Goal: Task Accomplishment & Management: Complete application form

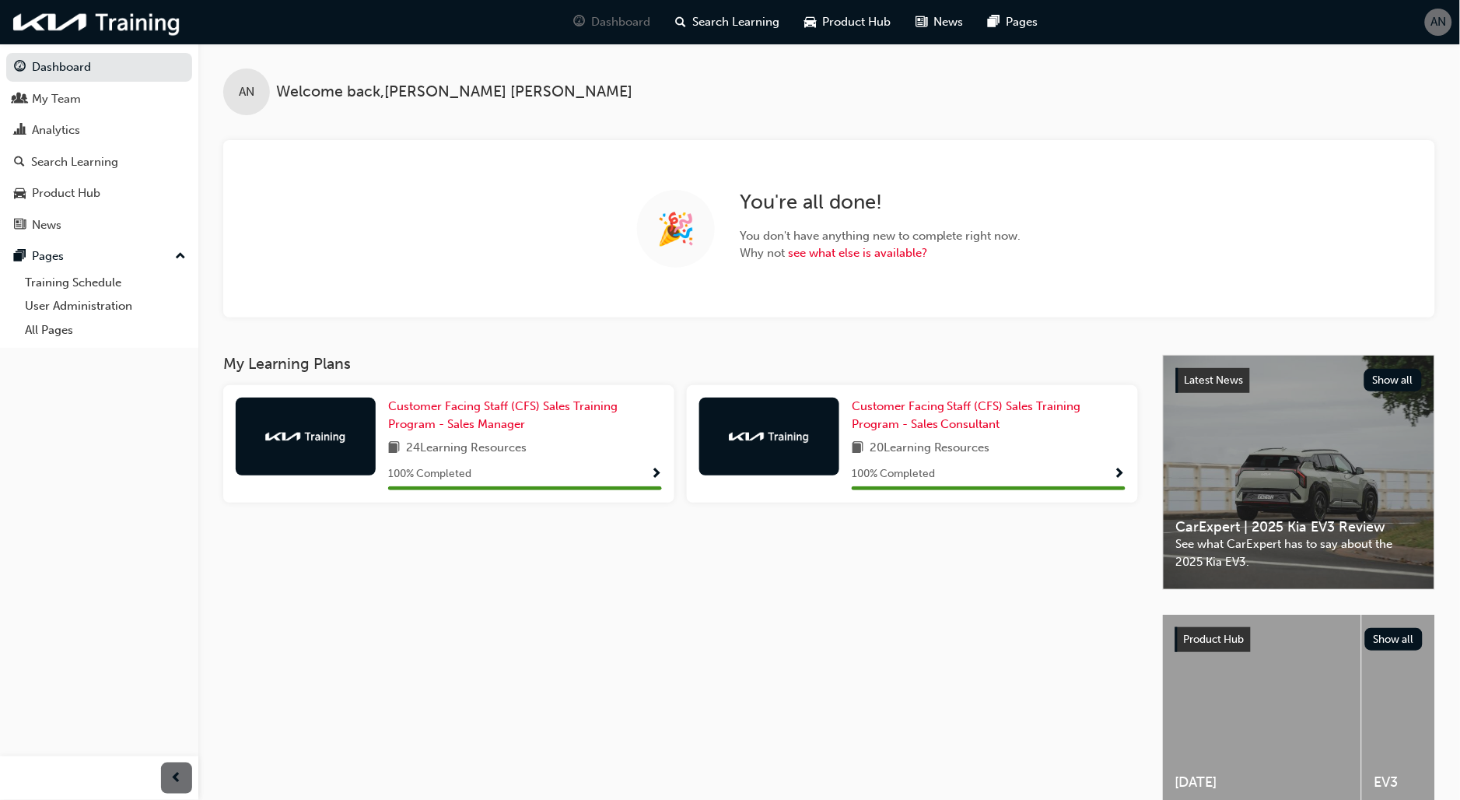
click at [1449, 20] on div "AN" at bounding box center [1438, 22] width 27 height 27
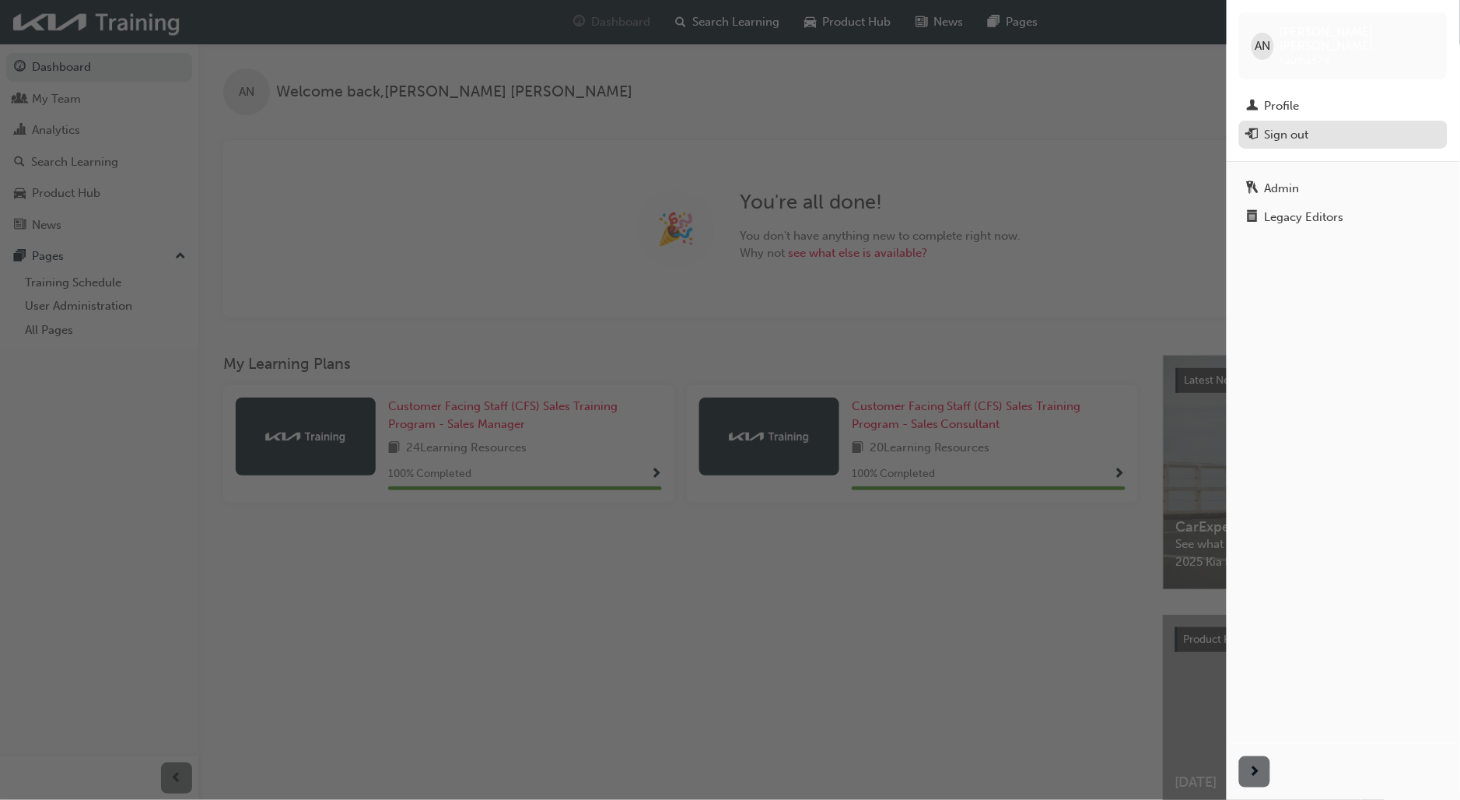
click at [1317, 128] on div "Sign out" at bounding box center [1343, 134] width 193 height 19
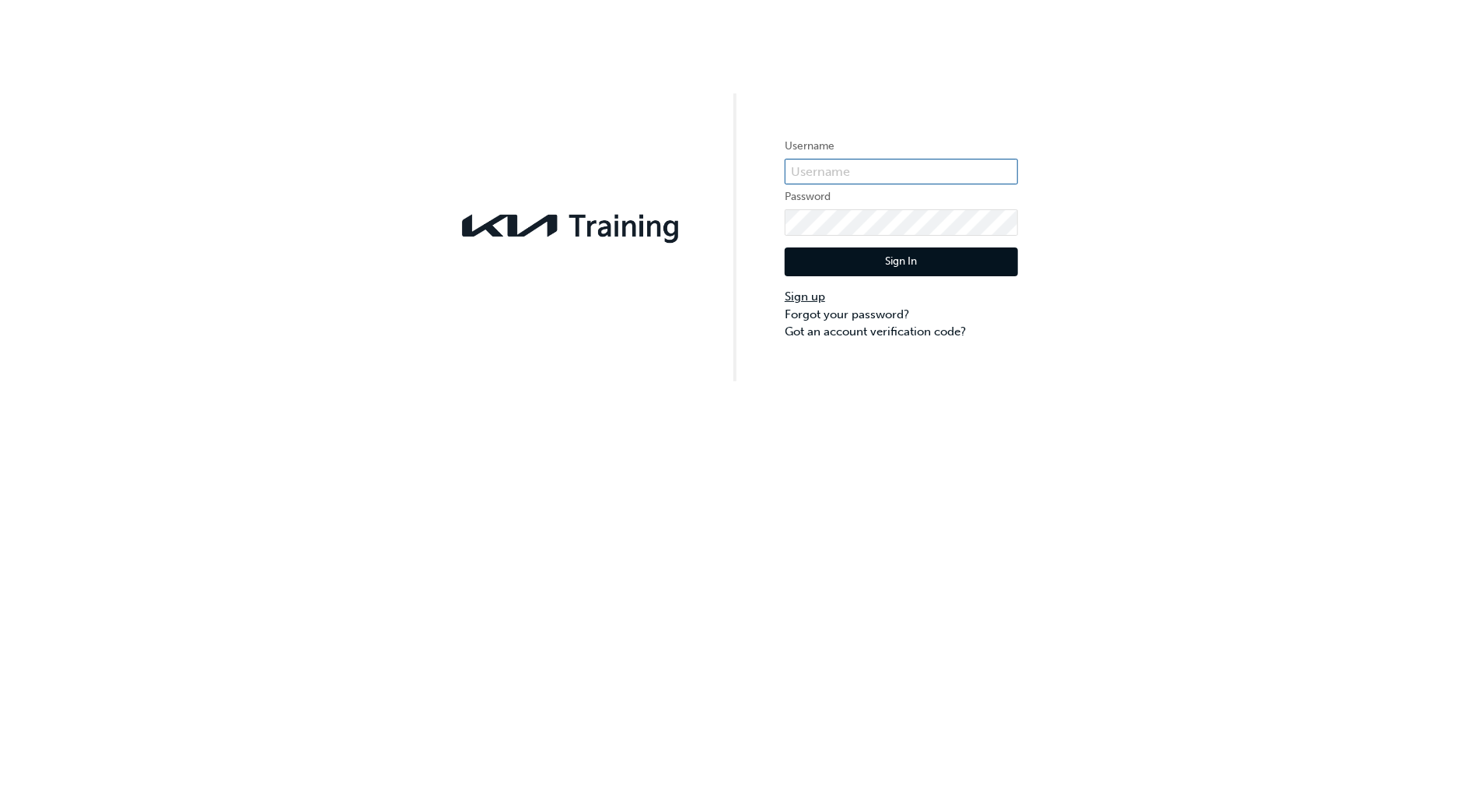
type input "KAUMA574"
click at [814, 292] on link "Sign up" at bounding box center [901, 297] width 233 height 18
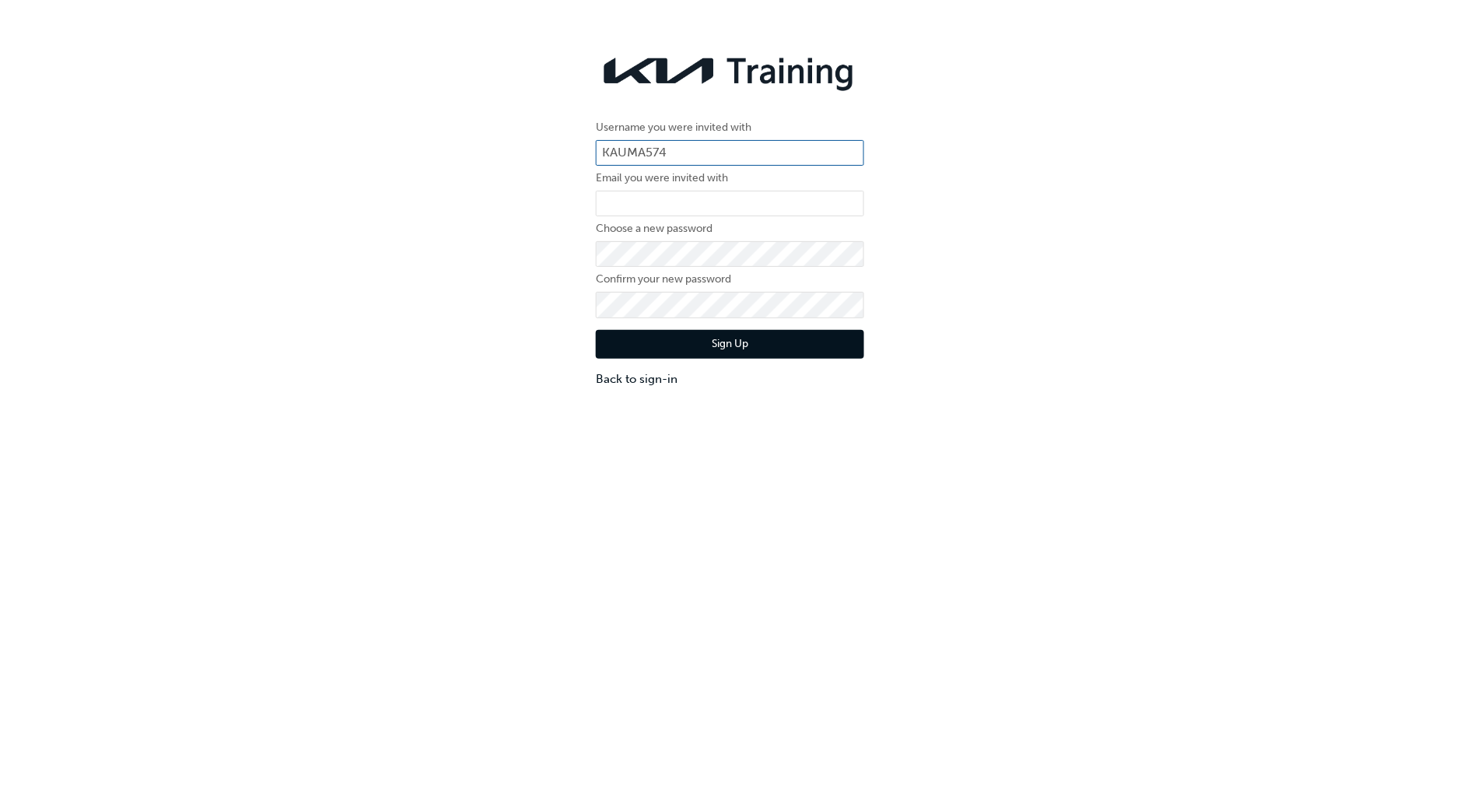
click at [758, 164] on input "KAUMA574" at bounding box center [730, 153] width 268 height 26
drag, startPoint x: 683, startPoint y: 142, endPoint x: 384, endPoint y: 134, distance: 298.8
click at [389, 135] on div "Username you were invited with KAUMA574 Email you were invited with Choose a ne…" at bounding box center [730, 217] width 1460 height 365
paste input "84506J8"
type input "KAU84506J8"
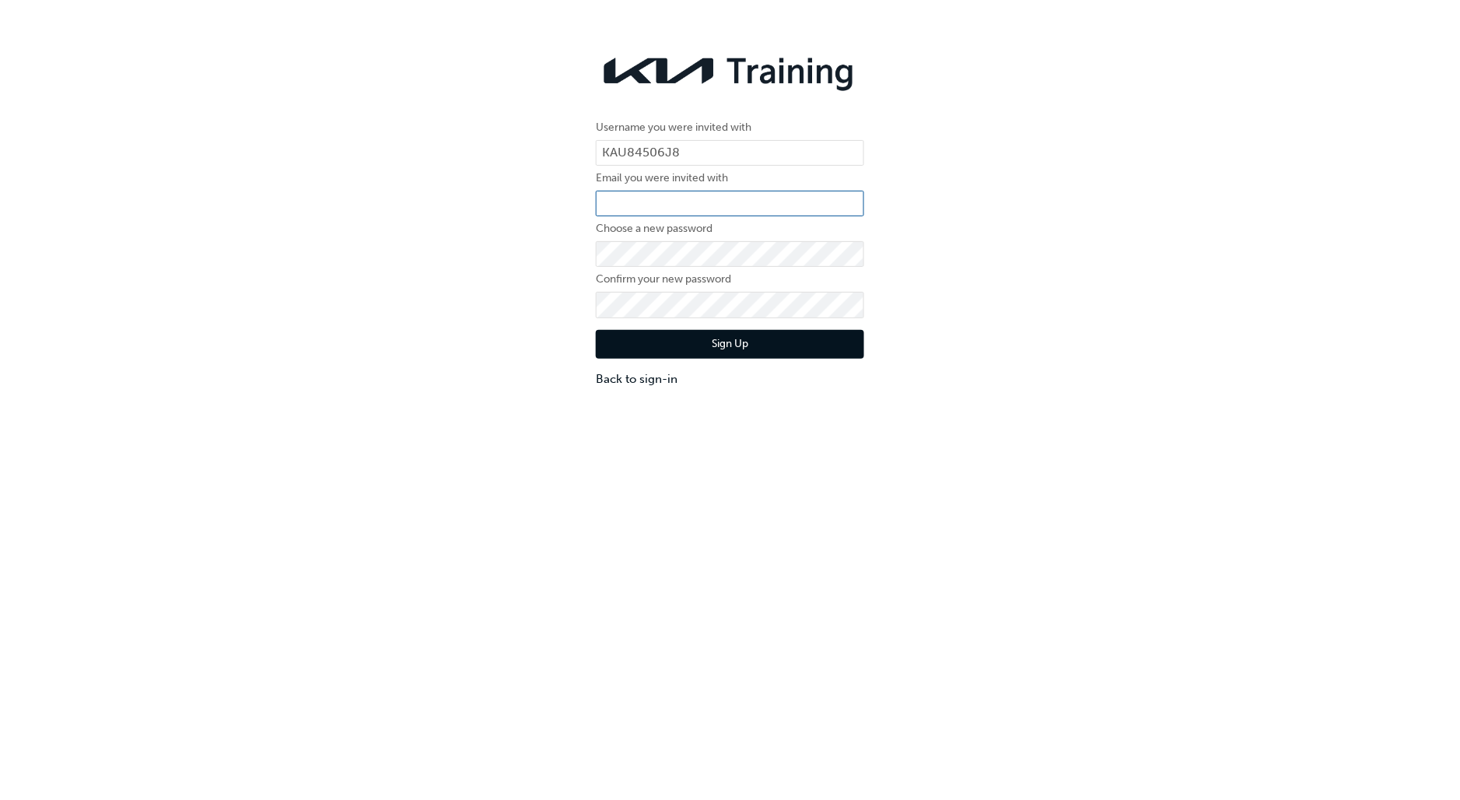
click at [661, 198] on input "email" at bounding box center [730, 204] width 268 height 26
type input "[PERSON_NAME][EMAIL_ADDRESS][PERSON_NAME][DOMAIN_NAME]"
click at [490, 235] on div "Username you were invited with KAU84506J8 Email you were invited with harrison.…" at bounding box center [730, 217] width 1460 height 365
drag, startPoint x: 1215, startPoint y: 492, endPoint x: 1219, endPoint y: 526, distance: 34.4
click at [1215, 492] on div "Username you were invited with KAU84506J8 Email you were invited with harrison.…" at bounding box center [730, 435] width 1460 height 800
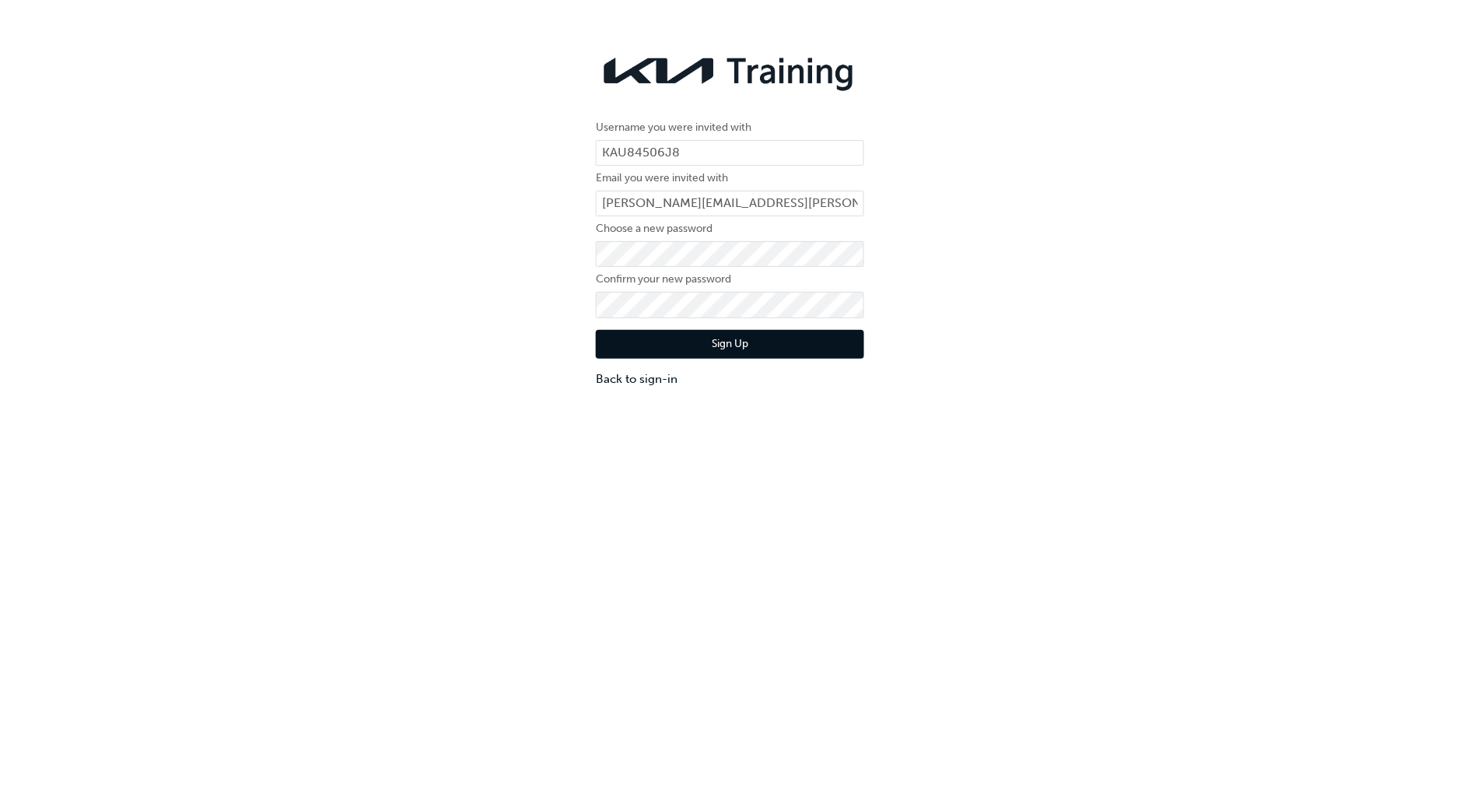
click at [716, 335] on button "Sign Up" at bounding box center [730, 345] width 268 height 30
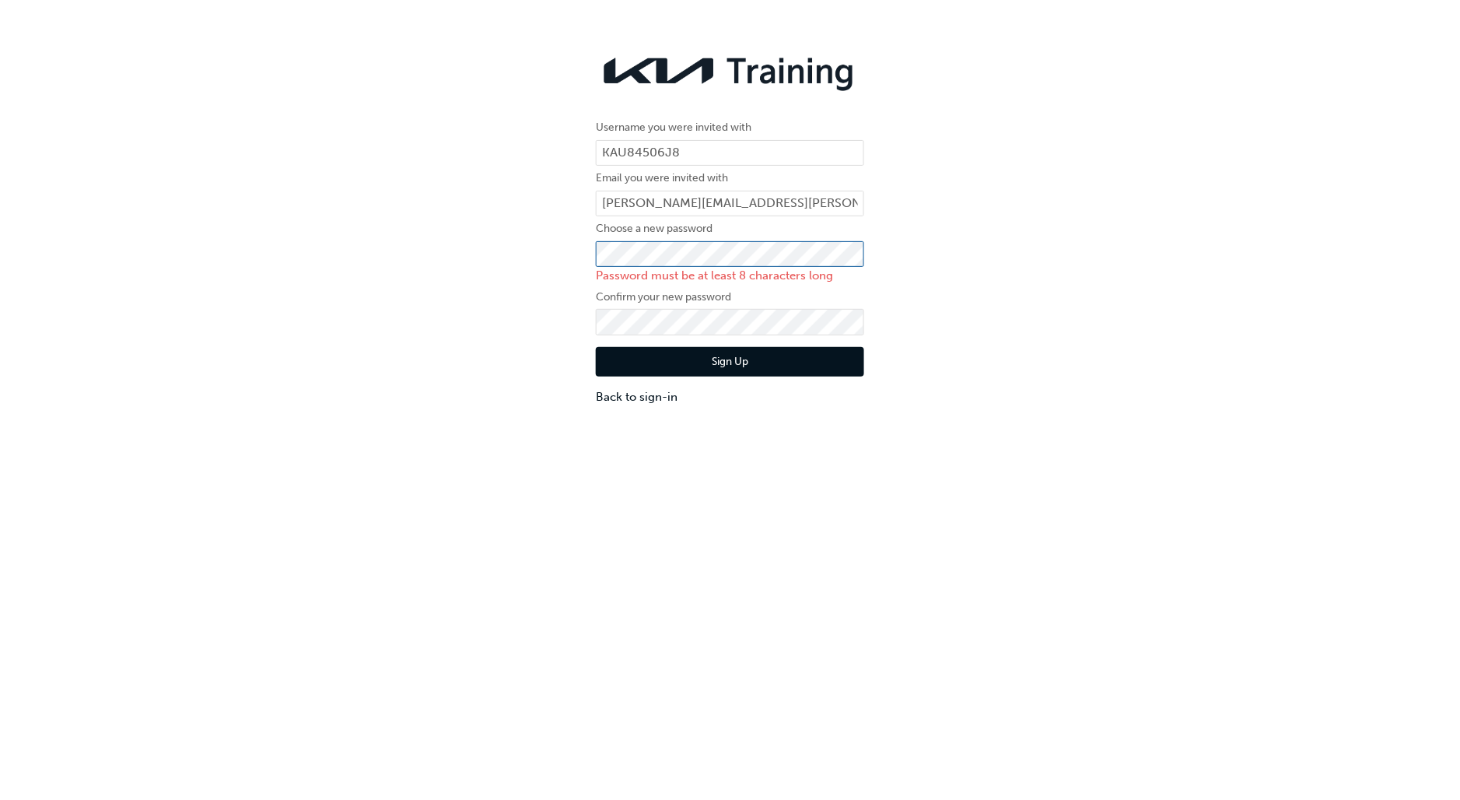
click at [499, 242] on div "Username you were invited with KAU84506J8 Email you were invited with harrison.…" at bounding box center [730, 226] width 1460 height 382
click at [488, 313] on div "Username you were invited with KAU84506J8 Email you were invited with harrison.…" at bounding box center [730, 226] width 1460 height 382
click at [531, 289] on div "Username you were invited with KAU84506J8 Email you were invited with harrison.…" at bounding box center [730, 226] width 1460 height 382
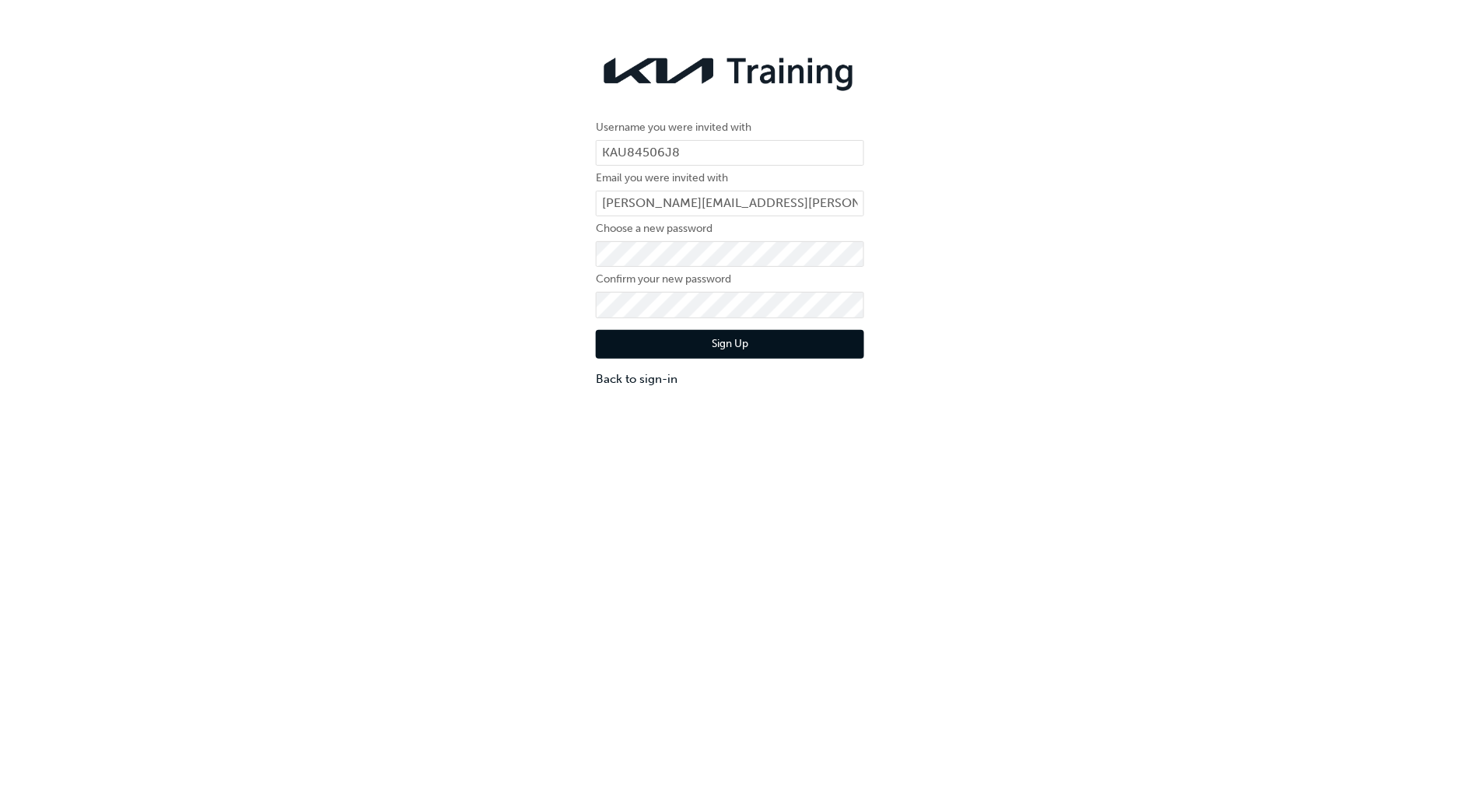
click at [629, 335] on button "Sign Up" at bounding box center [730, 345] width 268 height 30
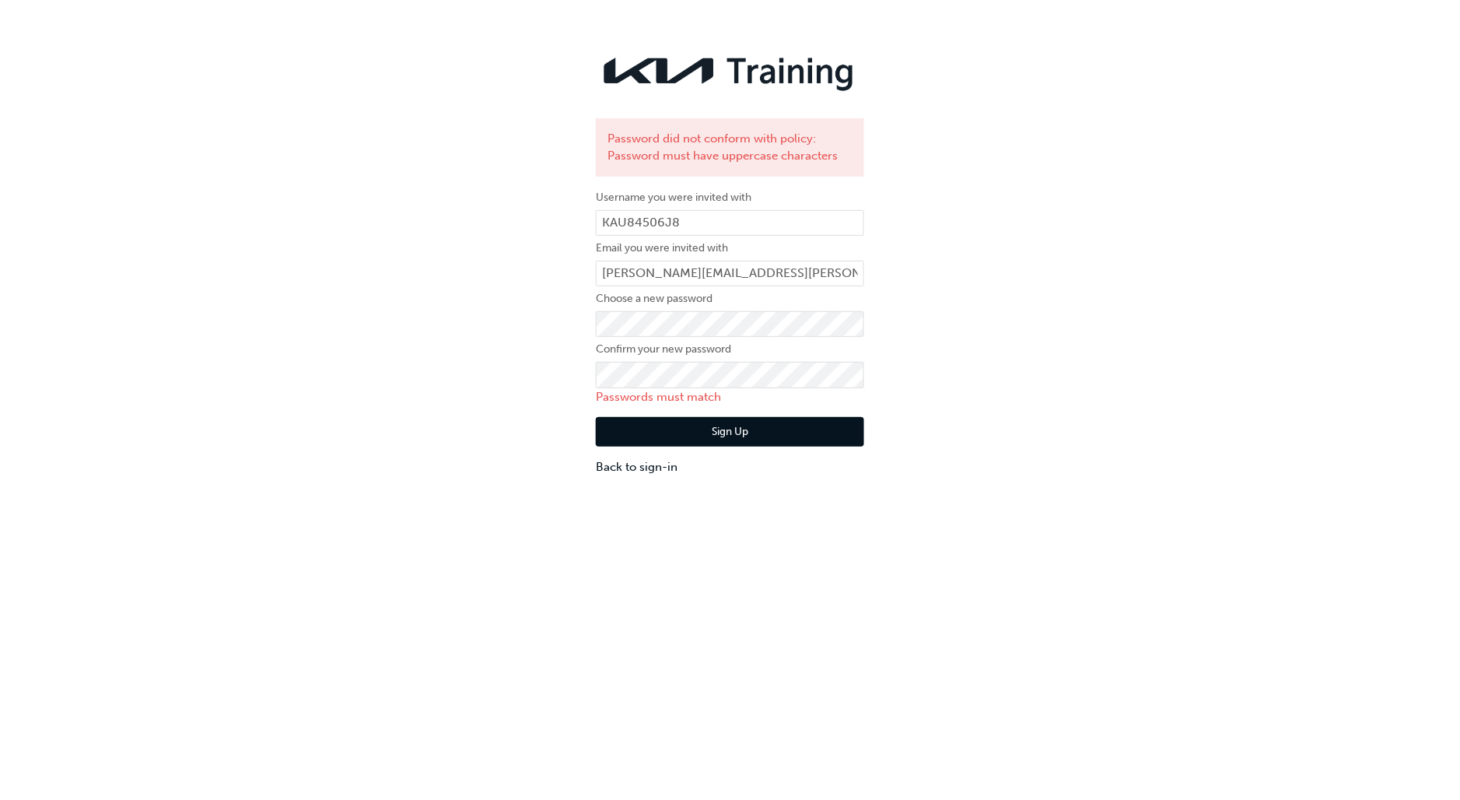
click at [529, 375] on div "Password did not conform with policy: Password must have uppercase characters U…" at bounding box center [730, 261] width 1460 height 452
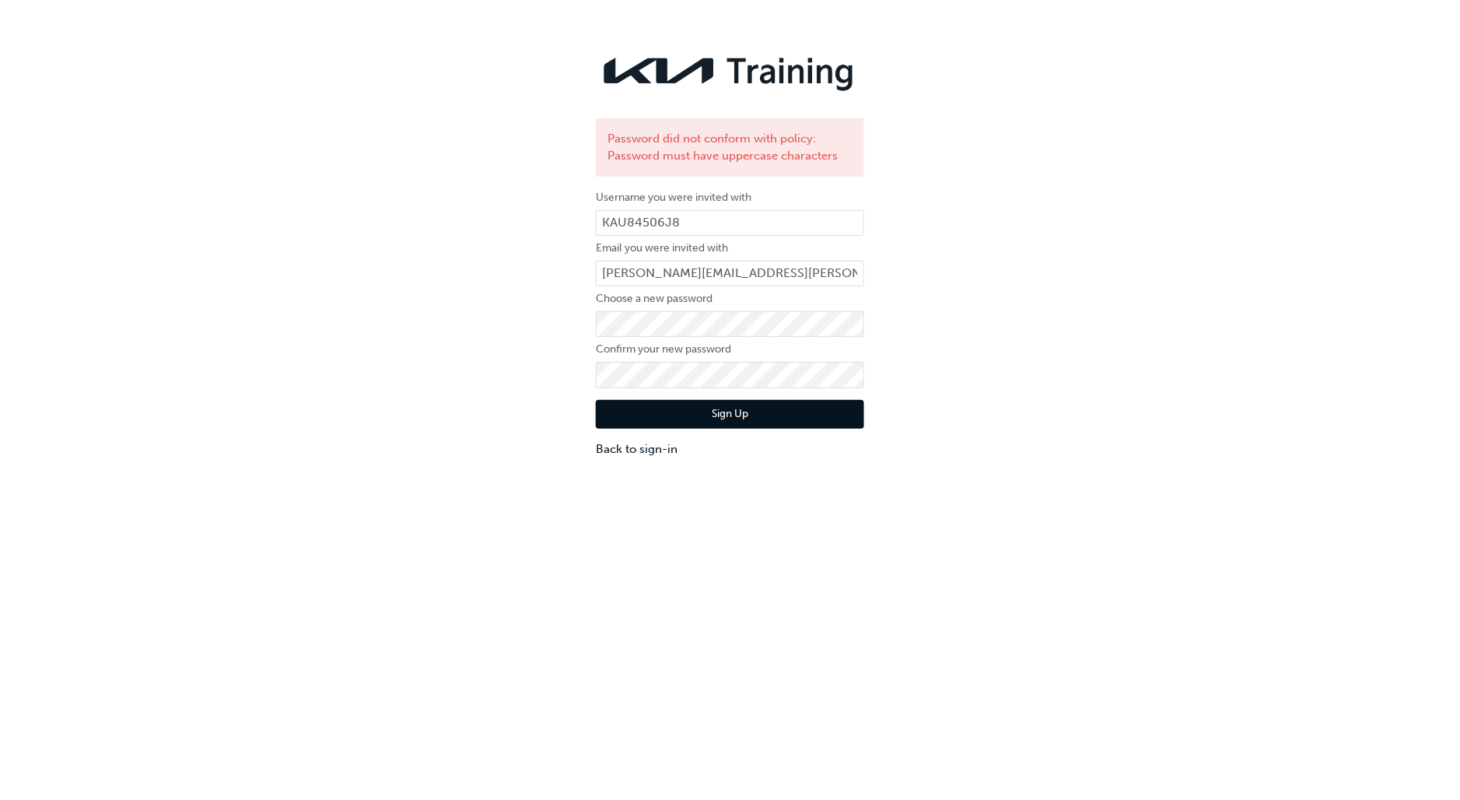
click at [504, 445] on div "Password did not conform with policy: Password must have uppercase characters U…" at bounding box center [730, 252] width 1460 height 435
click at [581, 321] on div "Password did not conform with policy: Password must have uppercase characters U…" at bounding box center [730, 252] width 1460 height 435
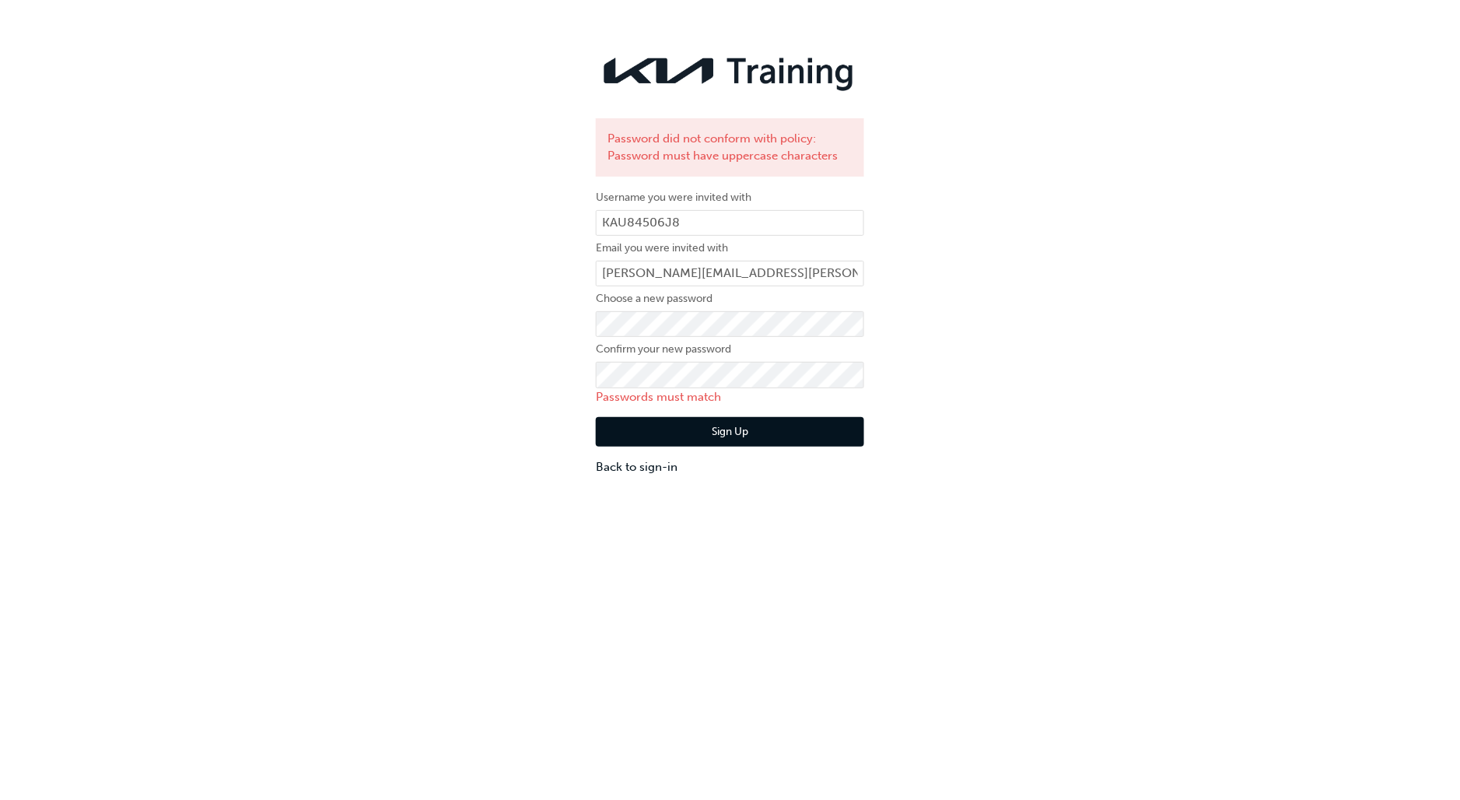
drag, startPoint x: 556, startPoint y: 346, endPoint x: 594, endPoint y: 352, distance: 37.7
click at [556, 347] on div "Password did not conform with policy: Password must have uppercase characters U…" at bounding box center [730, 261] width 1460 height 452
click at [487, 370] on div "Password did not conform with policy: Password must have uppercase characters U…" at bounding box center [730, 261] width 1460 height 452
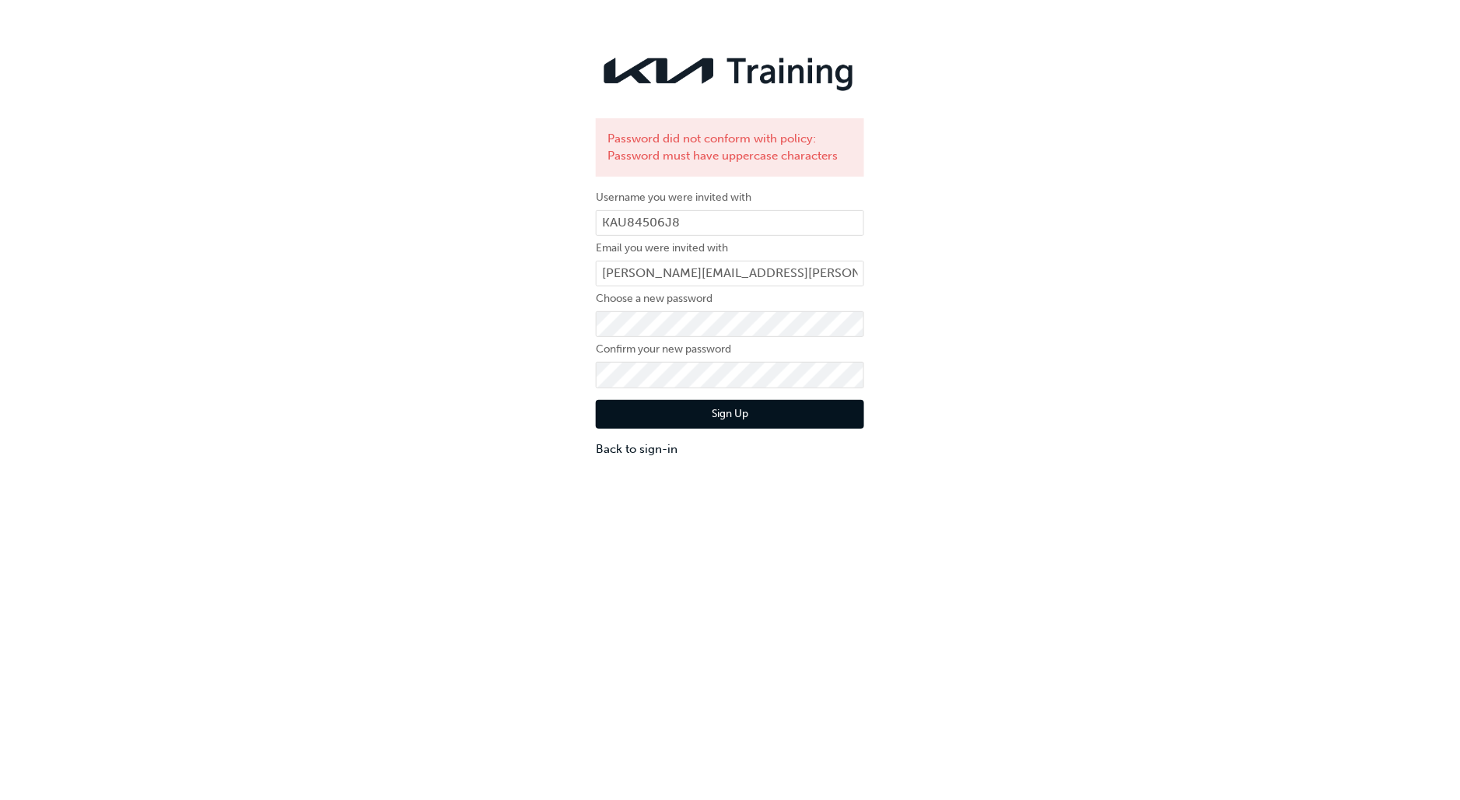
click at [608, 420] on button "Sign Up" at bounding box center [730, 415] width 268 height 30
click at [423, 292] on div "Password did not conform with policy: Password must have symbol characters User…" at bounding box center [730, 252] width 1460 height 435
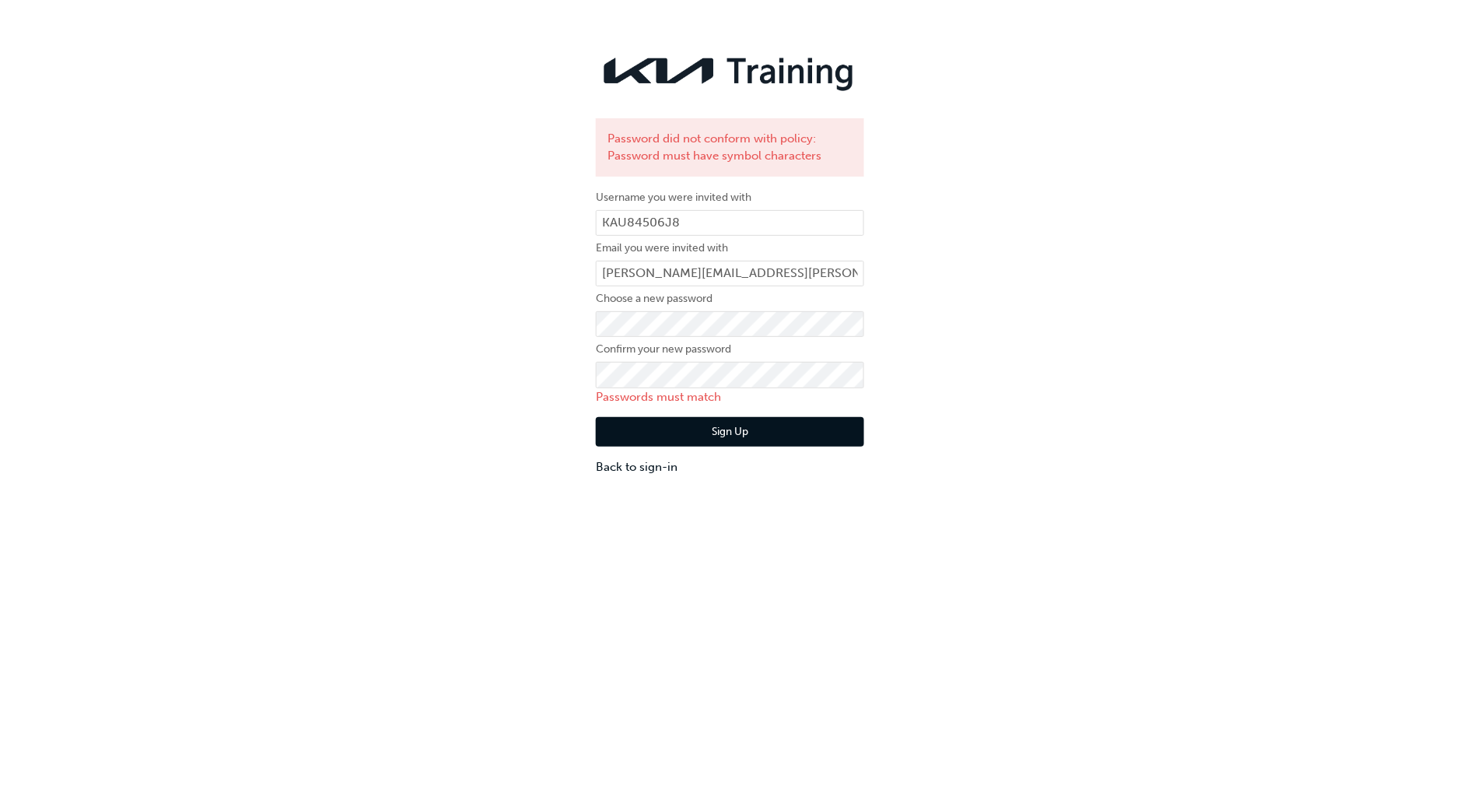
drag, startPoint x: 437, startPoint y: 356, endPoint x: 448, endPoint y: 354, distance: 11.0
click at [437, 356] on div "Password did not conform with policy: Password must have symbol characters User…" at bounding box center [730, 261] width 1460 height 452
click at [508, 345] on div "Password did not conform with policy: Password must have symbol characters User…" at bounding box center [730, 261] width 1460 height 452
click at [604, 433] on button "Sign Up" at bounding box center [730, 432] width 268 height 30
click at [553, 406] on div "Password did not conform with policy: Password must have symbol characters User…" at bounding box center [730, 261] width 1460 height 452
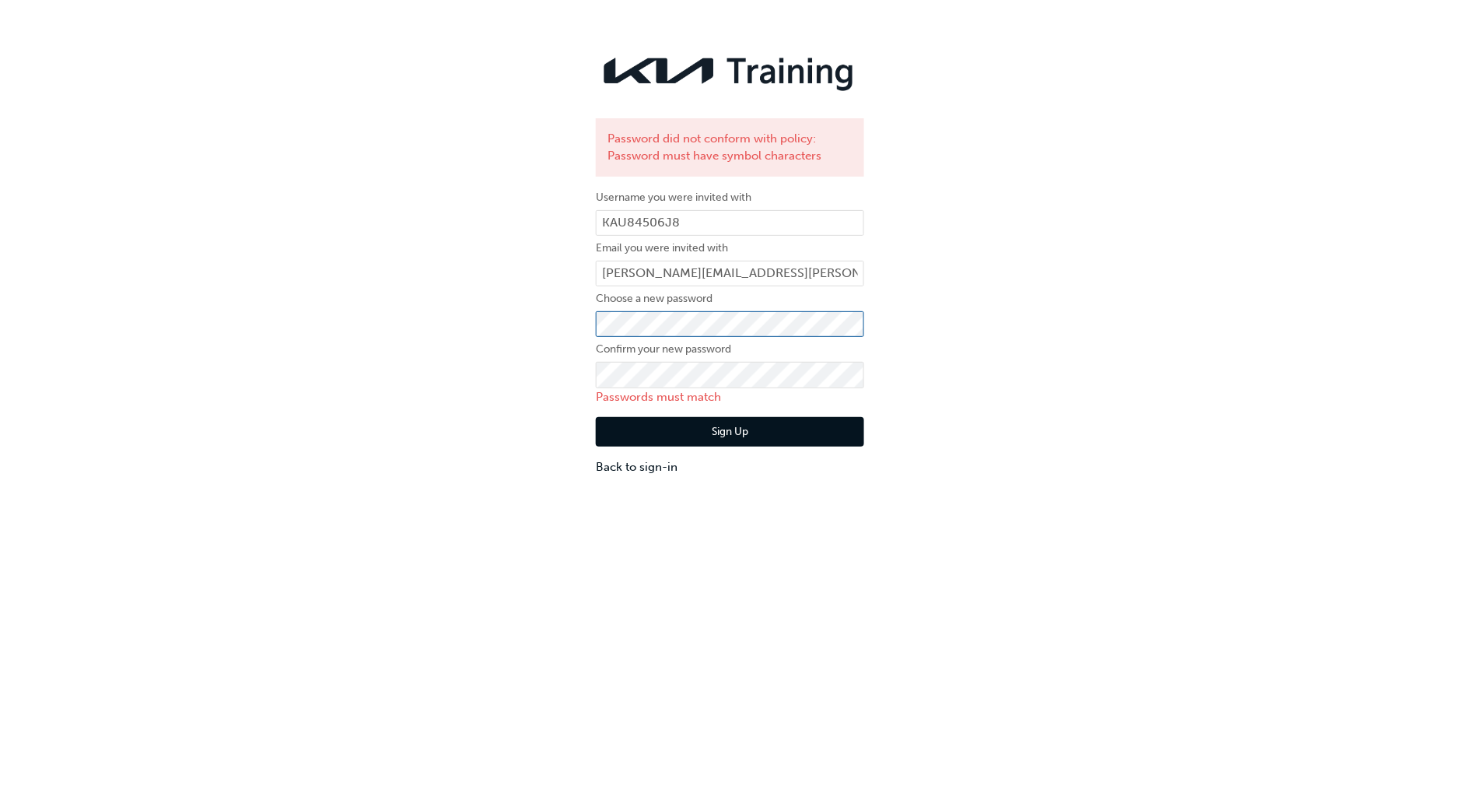
click at [445, 301] on div "Password did not conform with policy: Password must have symbol characters User…" at bounding box center [730, 261] width 1460 height 452
click at [491, 401] on div "Password did not conform with policy: Password must have symbol characters User…" at bounding box center [730, 261] width 1460 height 452
click at [434, 363] on div "Password did not conform with policy: Password must have symbol characters User…" at bounding box center [730, 261] width 1460 height 452
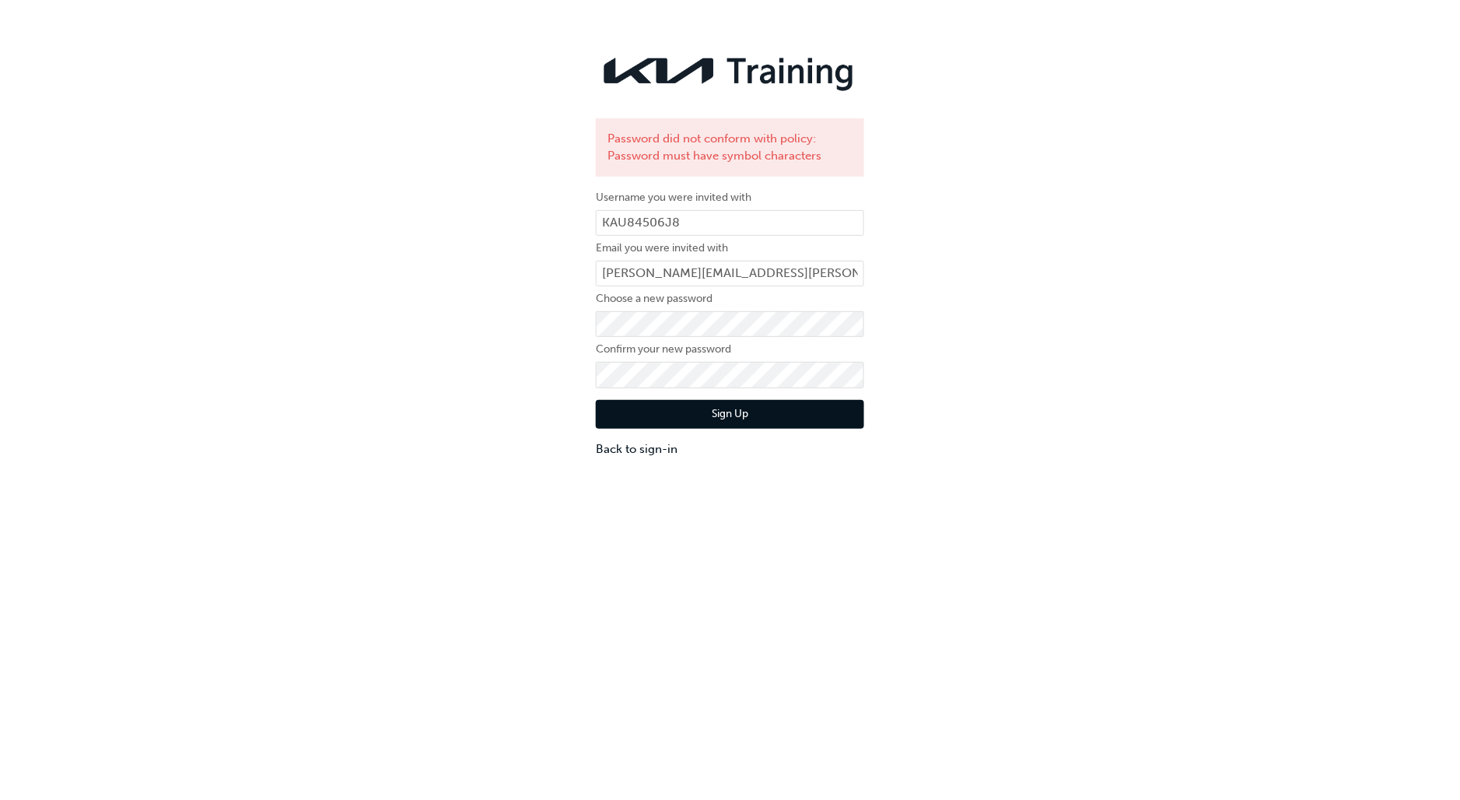
click at [464, 410] on div "Password did not conform with policy: Password must have symbol characters User…" at bounding box center [730, 252] width 1460 height 435
click at [702, 415] on button "Sign Up" at bounding box center [730, 415] width 268 height 30
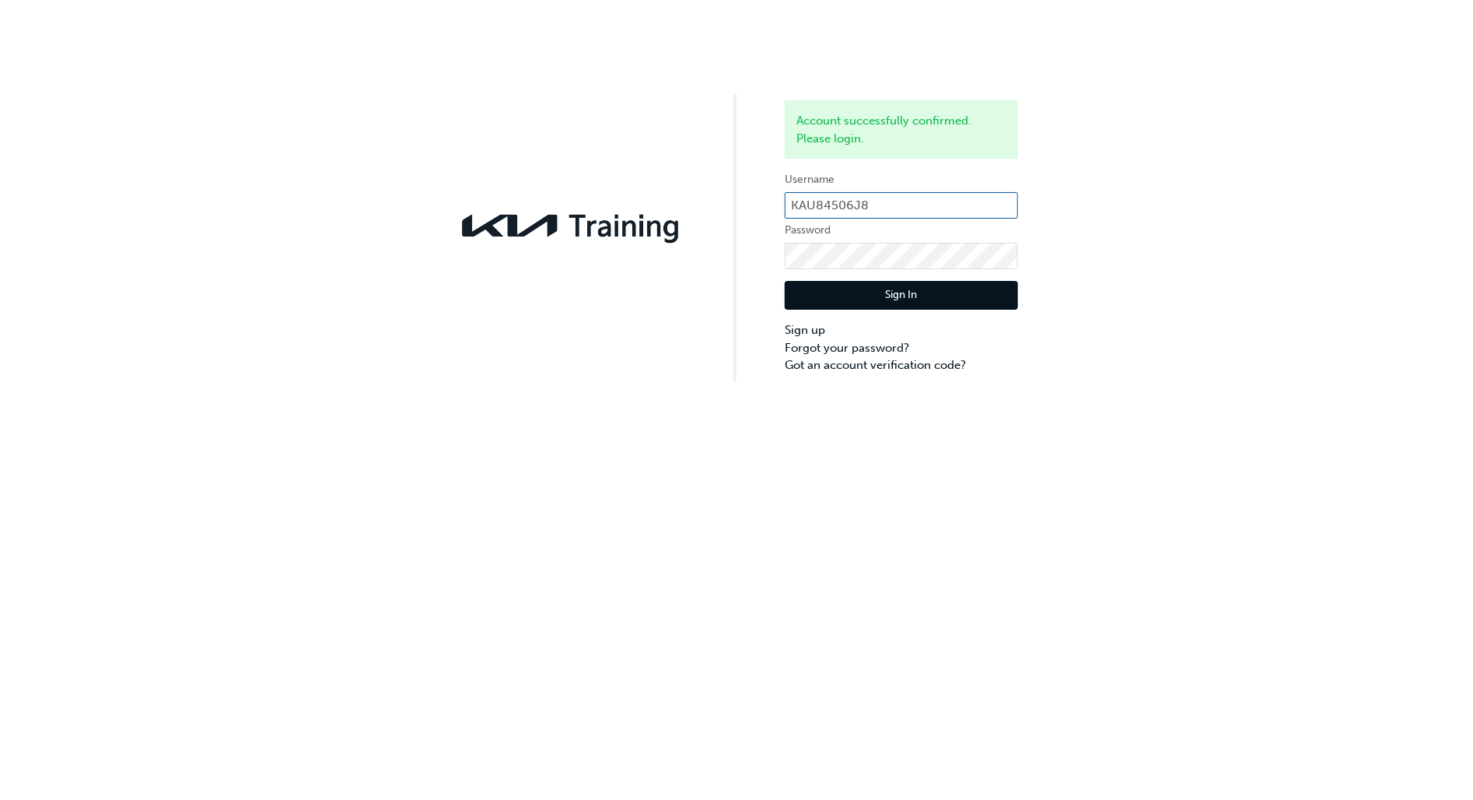
click at [951, 200] on input "KAU84506J8" at bounding box center [901, 205] width 233 height 26
click button "Sign In" at bounding box center [901, 296] width 233 height 30
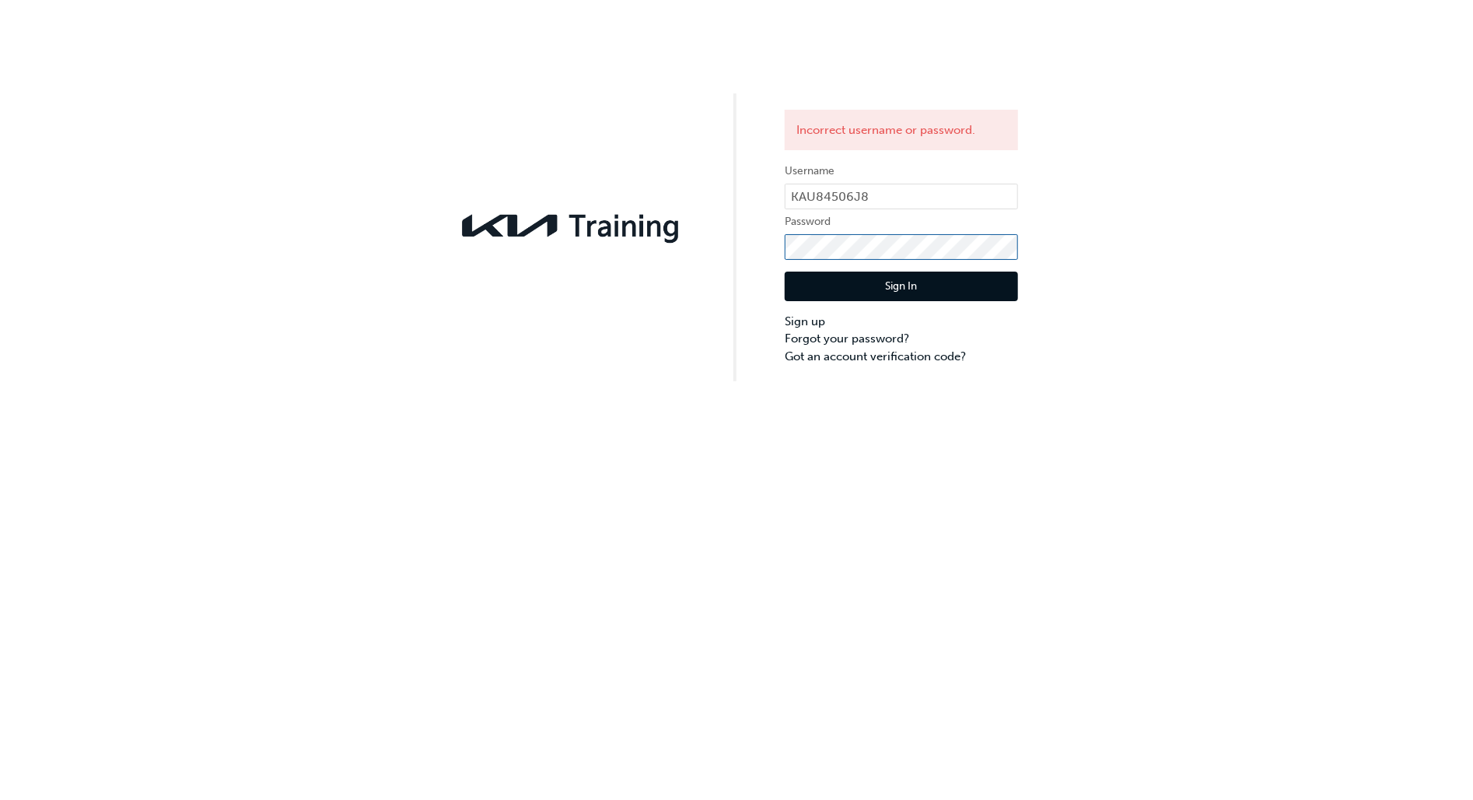
click at [566, 242] on div "Incorrect username or password. Username KAU84506J8 Password Sign In Sign up Fo…" at bounding box center [736, 190] width 1473 height 381
click button "Sign In" at bounding box center [901, 286] width 233 height 30
